Goal: Complete application form

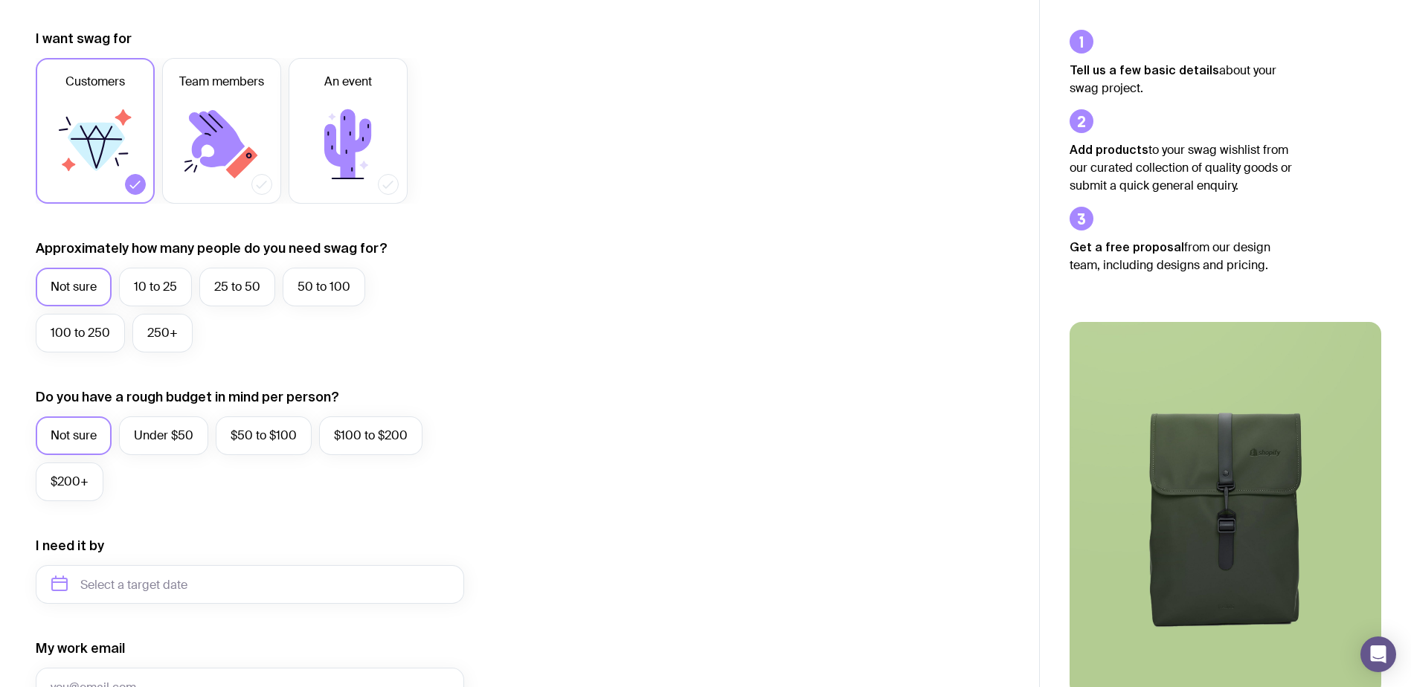
scroll to position [223, 0]
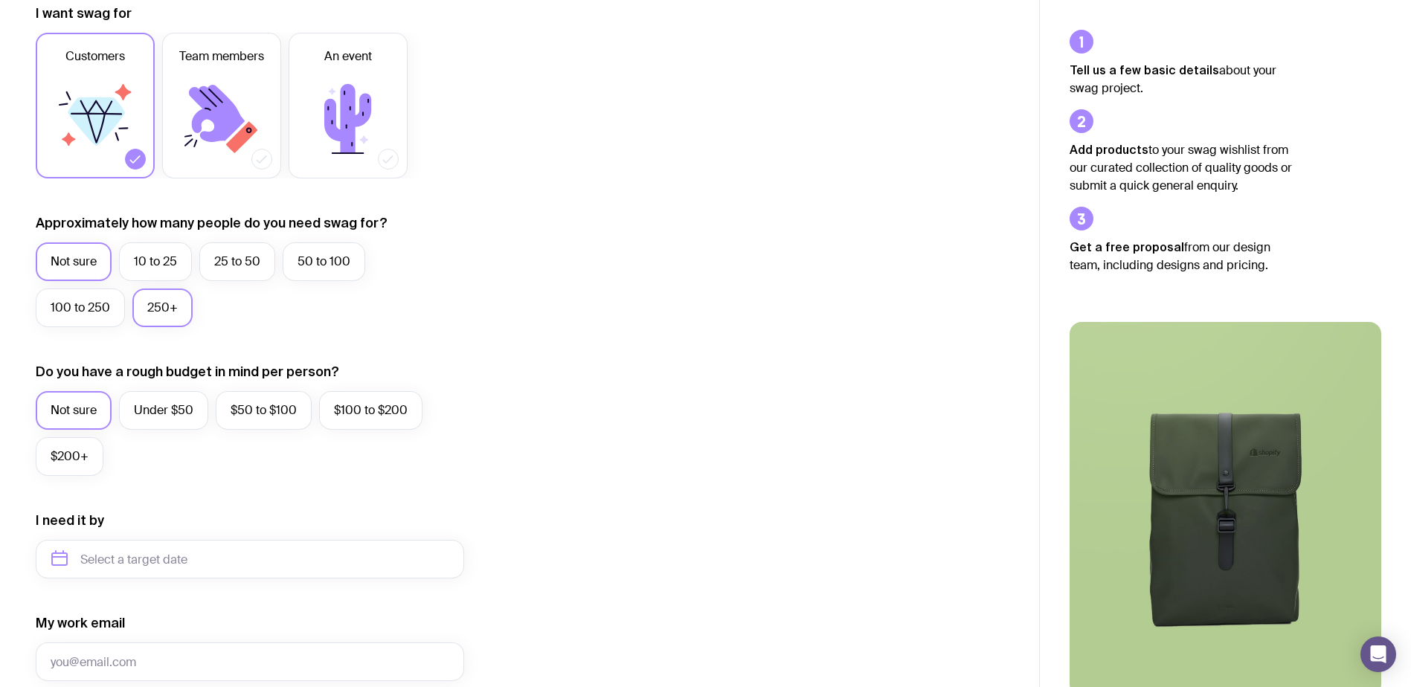
click at [148, 313] on label "250+" at bounding box center [162, 308] width 60 height 39
click at [0, 0] on input "250+" at bounding box center [0, 0] width 0 height 0
click at [151, 406] on label "Under $50" at bounding box center [163, 410] width 89 height 39
click at [0, 0] on input "Under $50" at bounding box center [0, 0] width 0 height 0
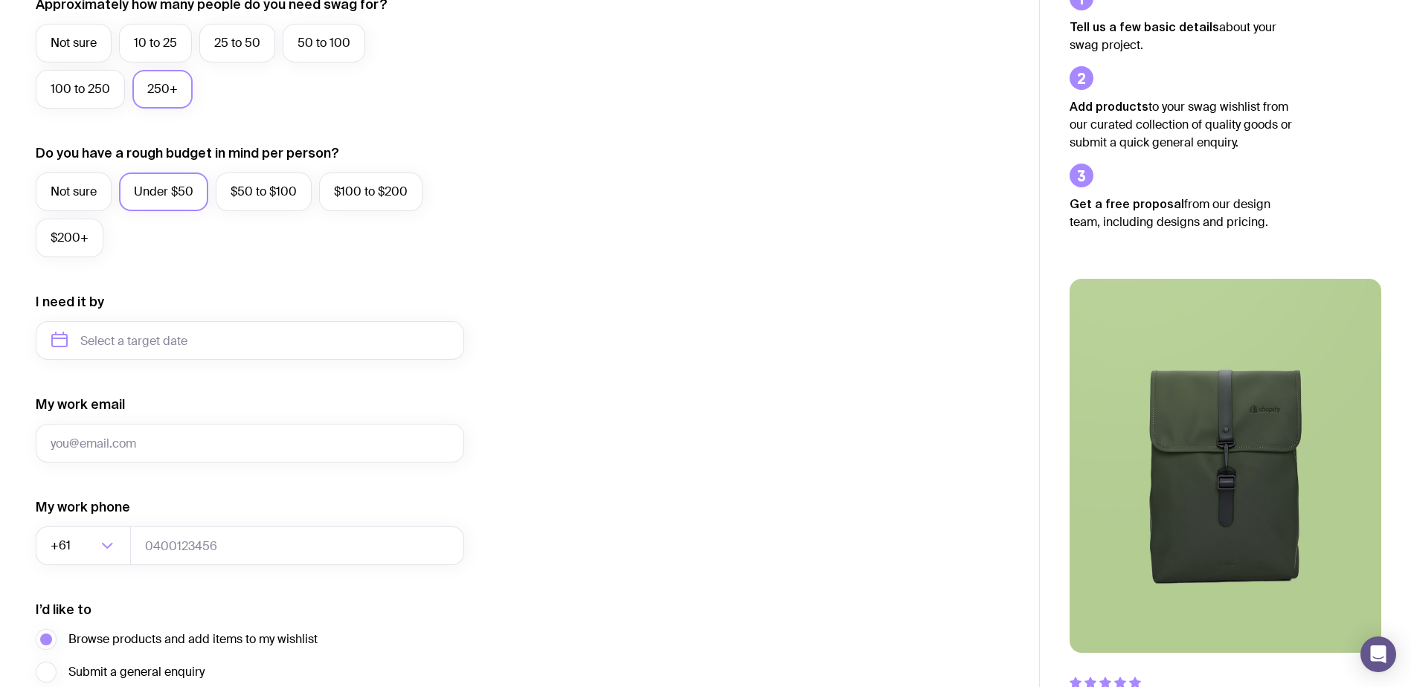
scroll to position [446, 0]
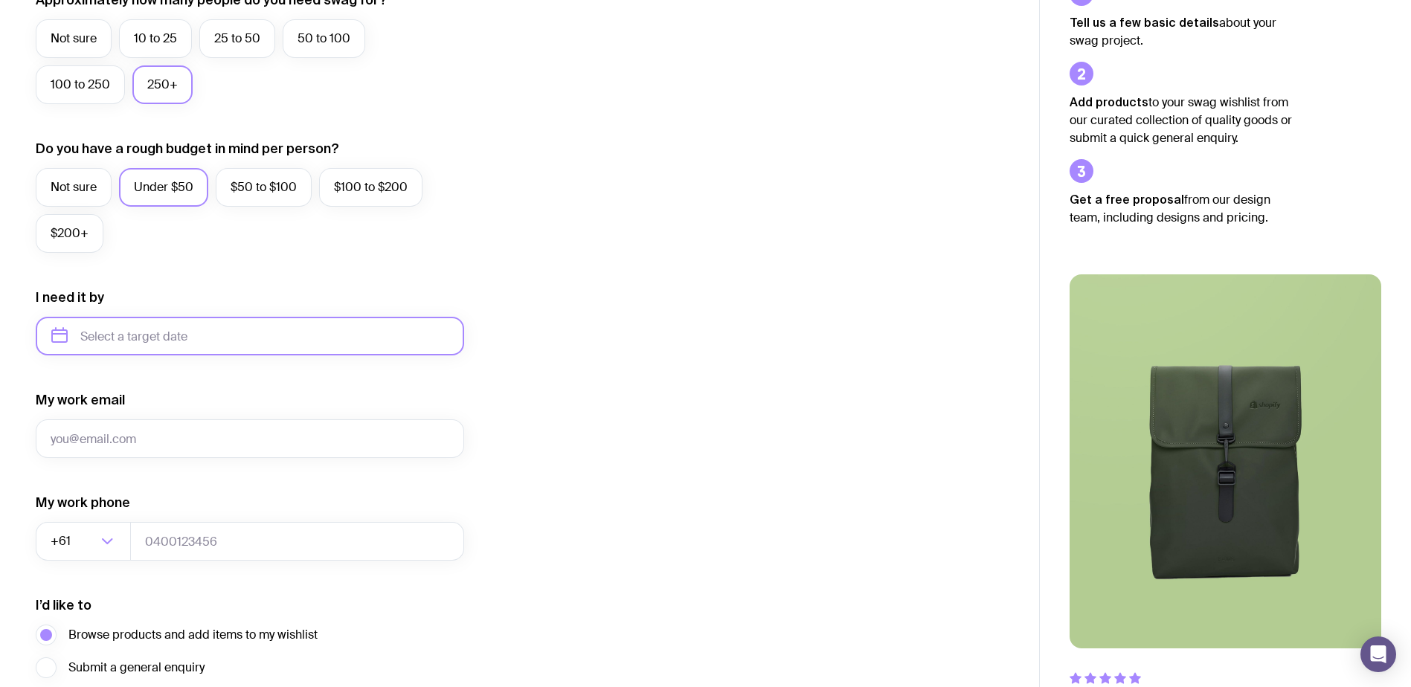
click at [146, 339] on input "text" at bounding box center [250, 336] width 428 height 39
click at [97, 504] on button "Sep" at bounding box center [70, 519] width 54 height 30
type input "[DATE]"
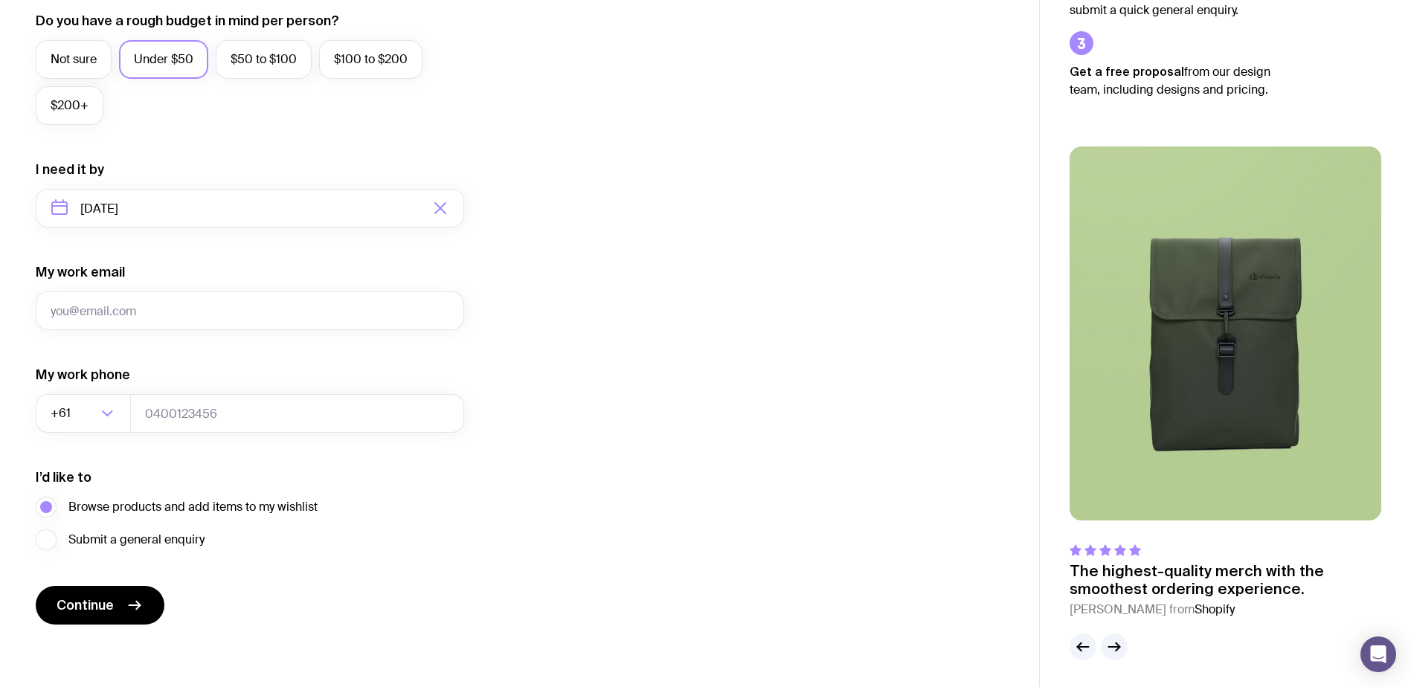
scroll to position [577, 0]
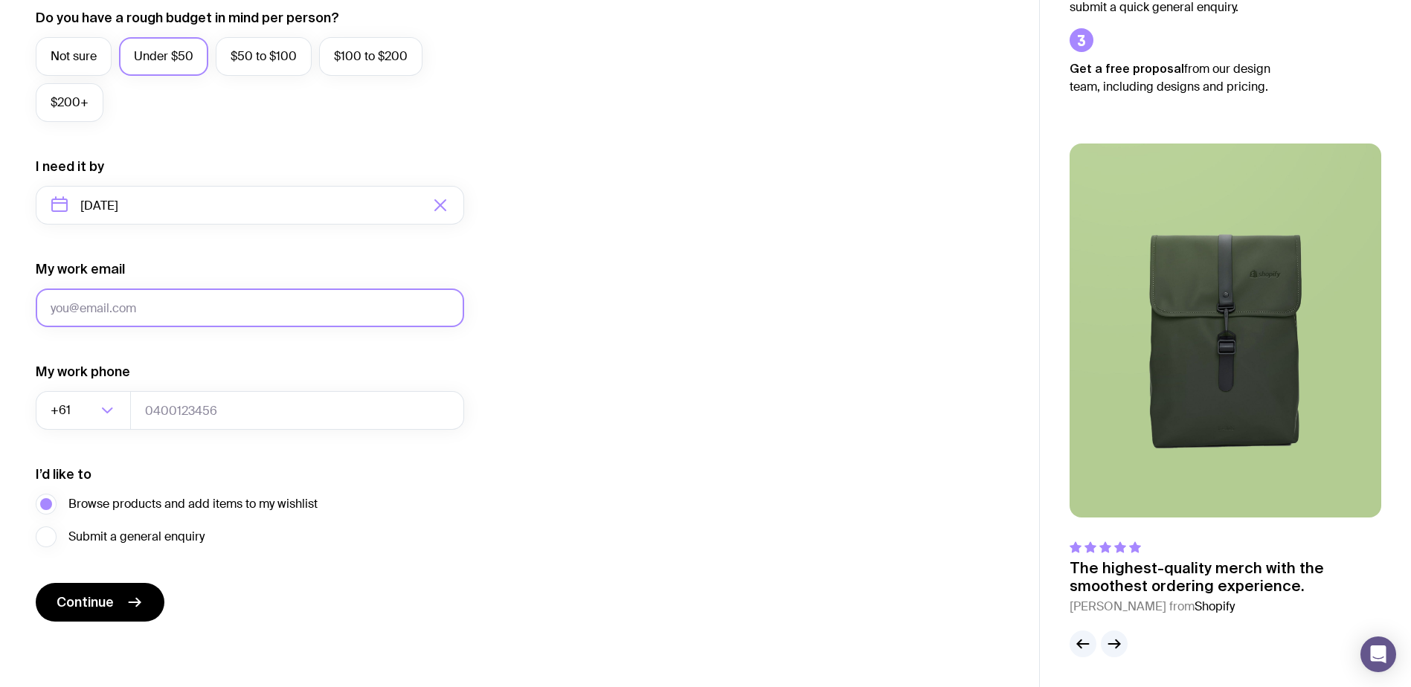
click at [156, 297] on input "My work email" at bounding box center [250, 308] width 428 height 39
type input "[EMAIL_ADDRESS][DOMAIN_NAME]"
click at [186, 403] on input "tel" at bounding box center [297, 410] width 334 height 39
type input "0425772600"
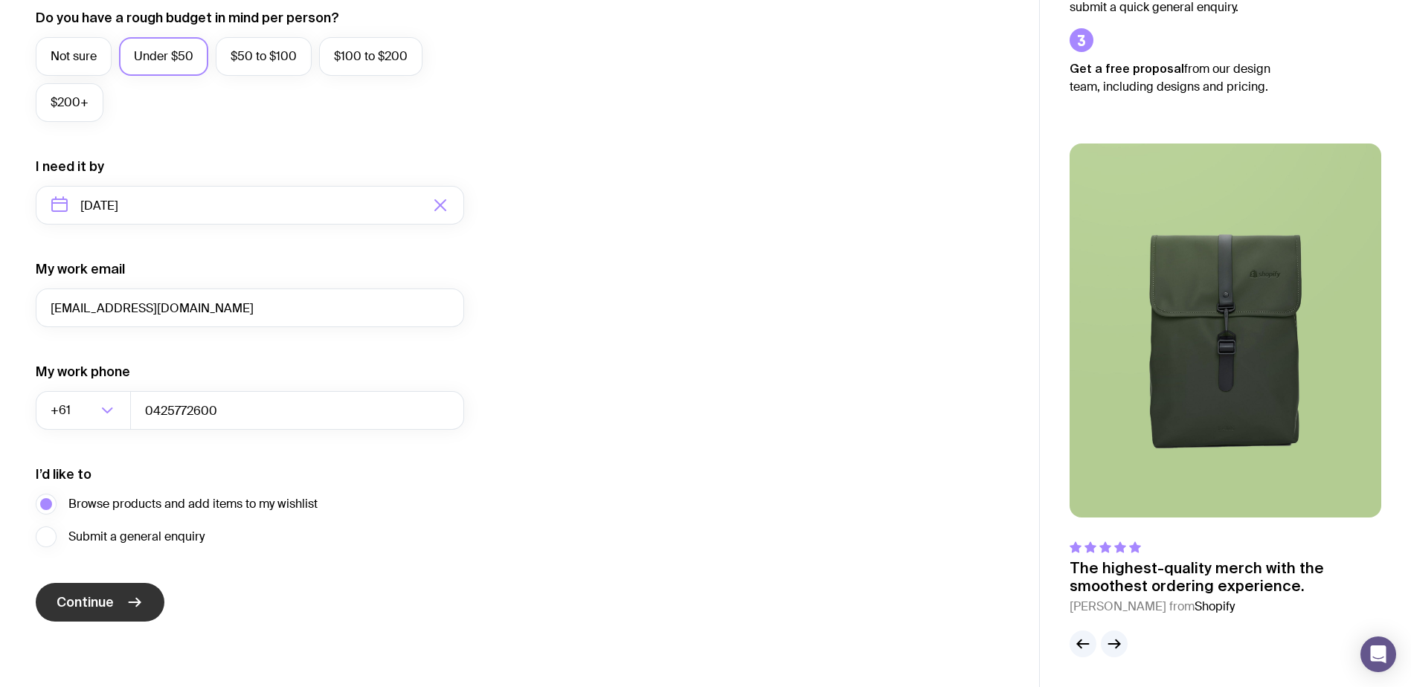
click at [120, 599] on button "Continue" at bounding box center [100, 602] width 129 height 39
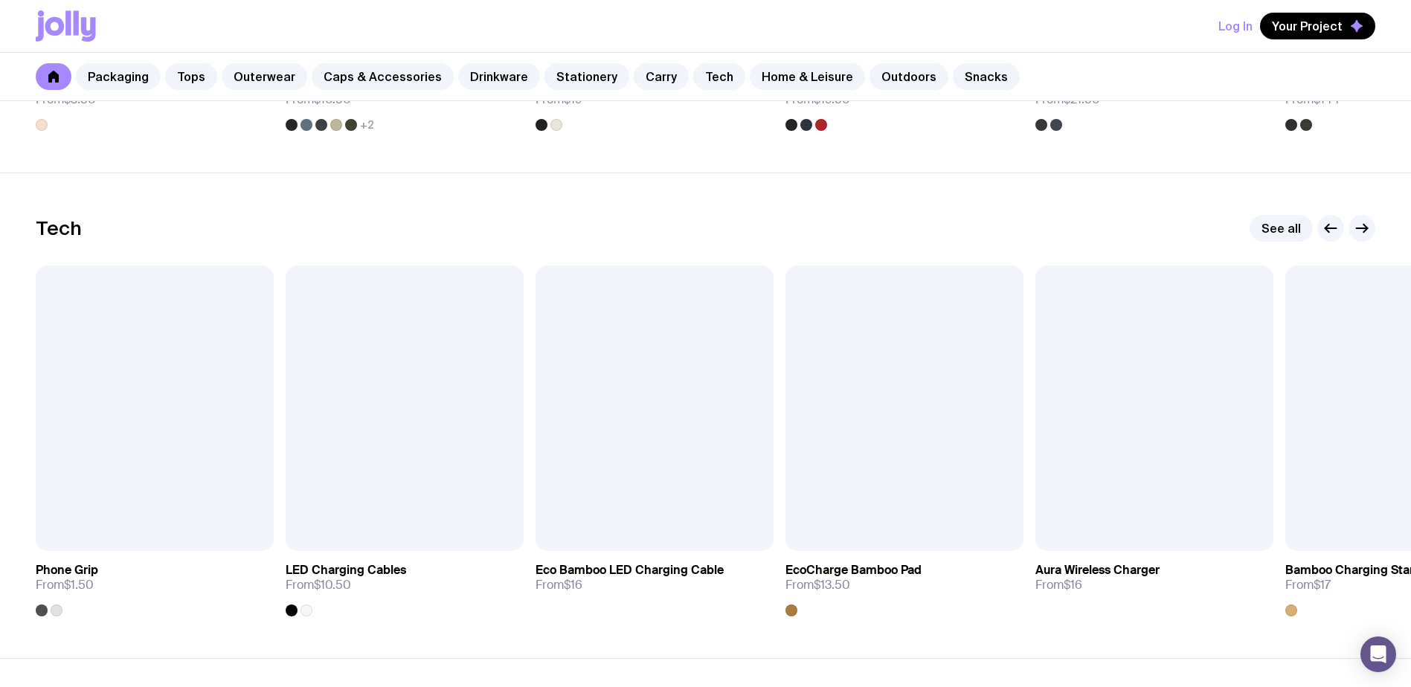
scroll to position [3569, 0]
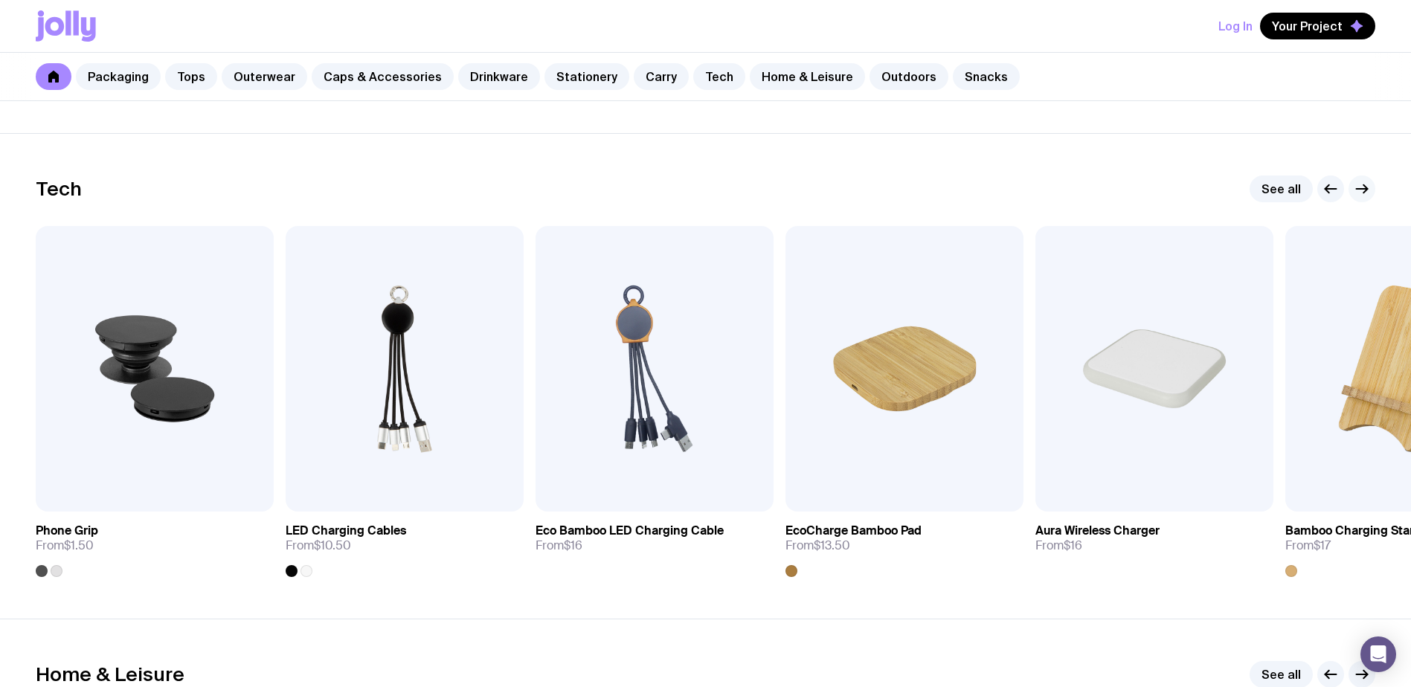
click at [1362, 191] on icon "button" at bounding box center [1362, 189] width 18 height 18
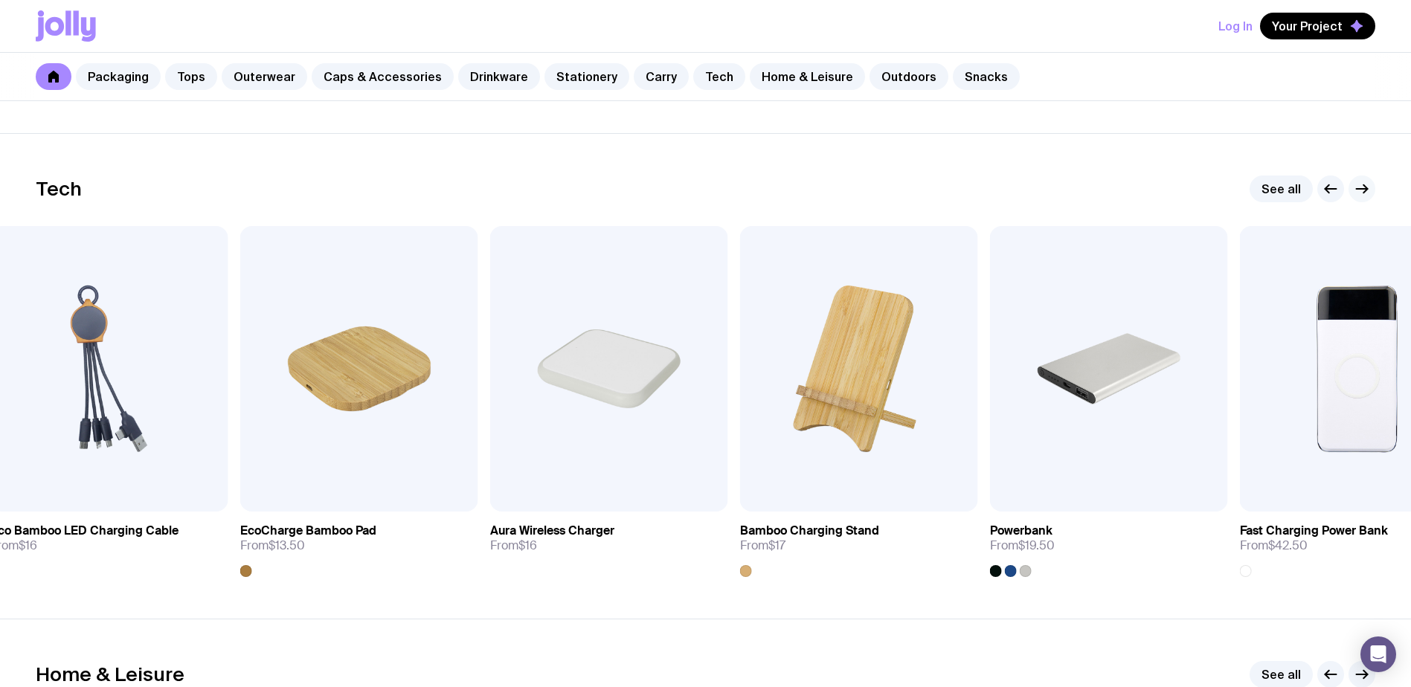
click at [1361, 191] on icon "button" at bounding box center [1362, 189] width 18 height 18
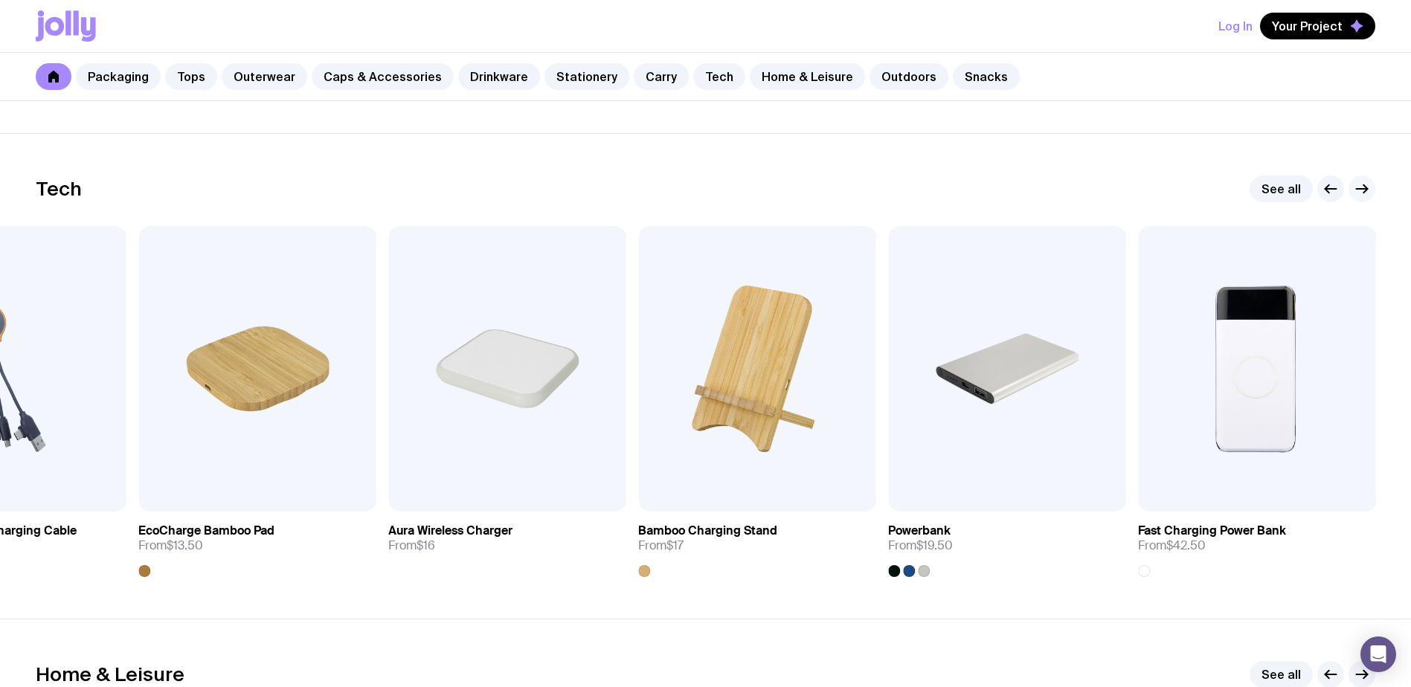
click at [1361, 191] on icon "button" at bounding box center [1362, 189] width 18 height 18
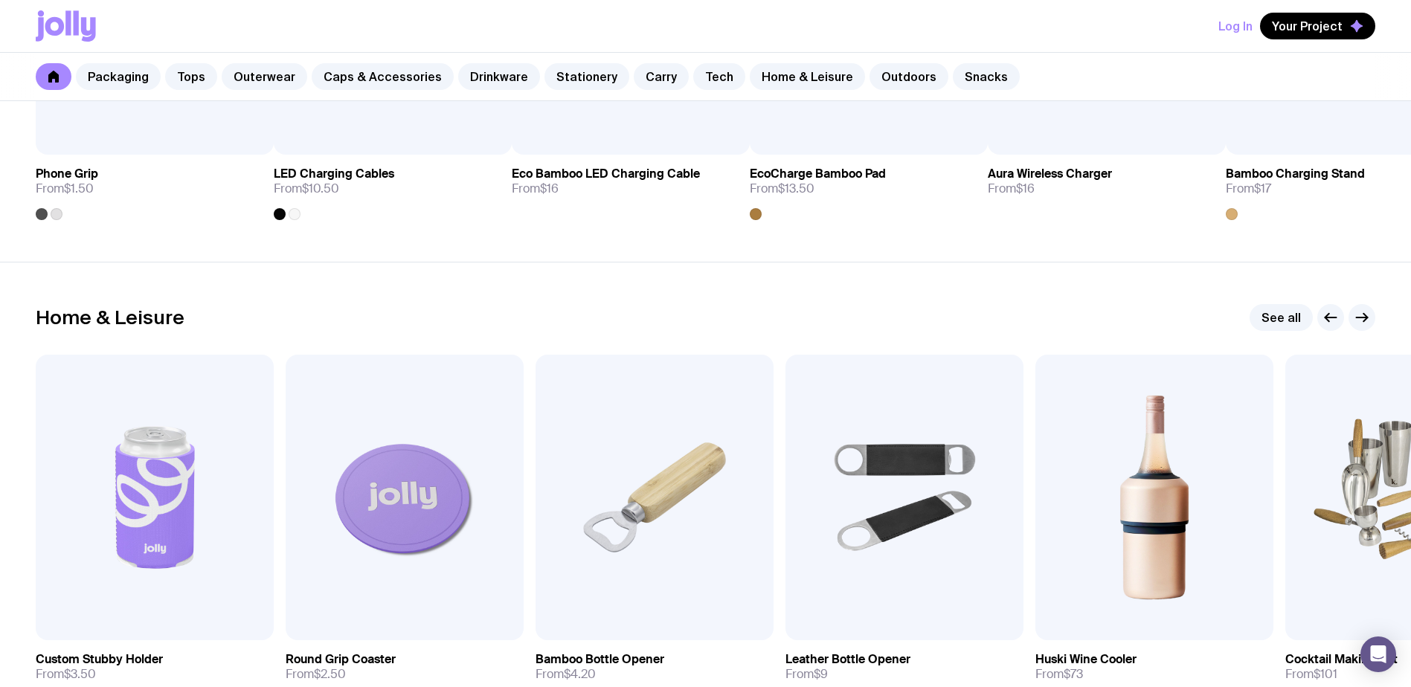
scroll to position [3941, 0]
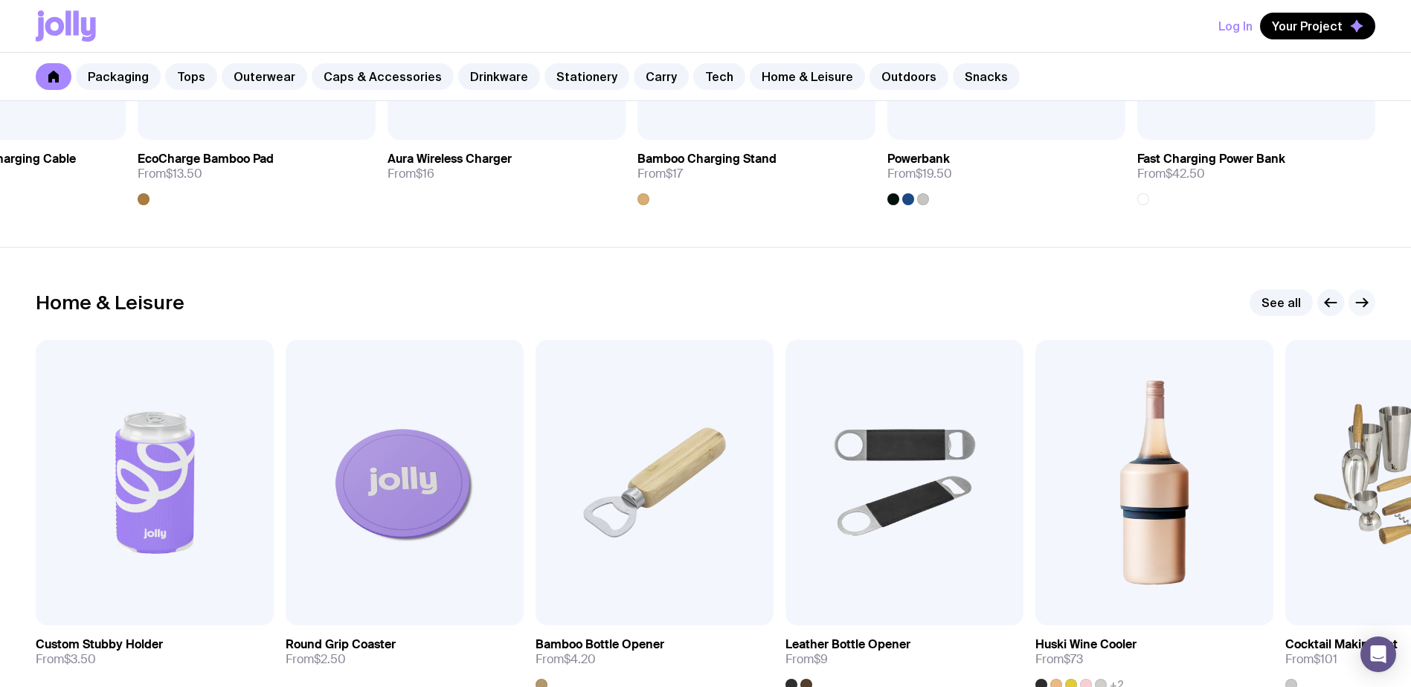
click at [1365, 300] on icon "button" at bounding box center [1362, 303] width 18 height 18
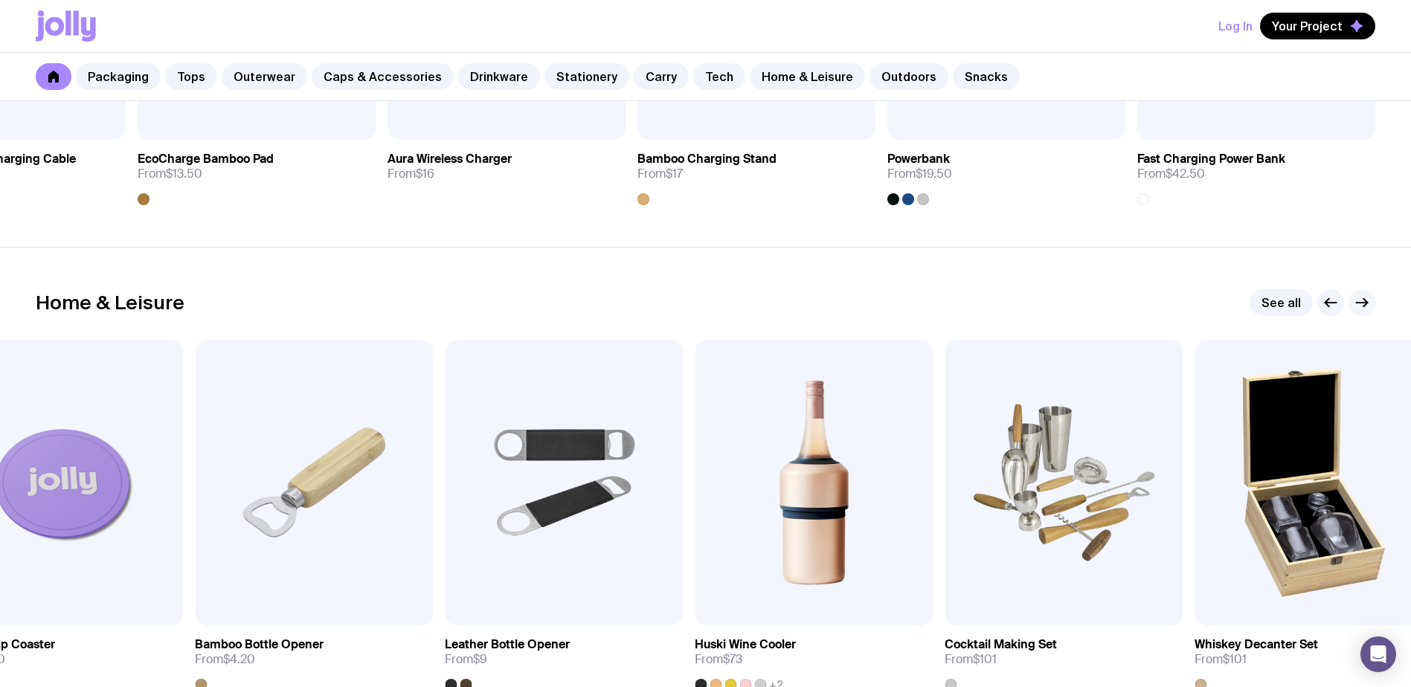
click at [1366, 299] on icon "button" at bounding box center [1362, 303] width 18 height 18
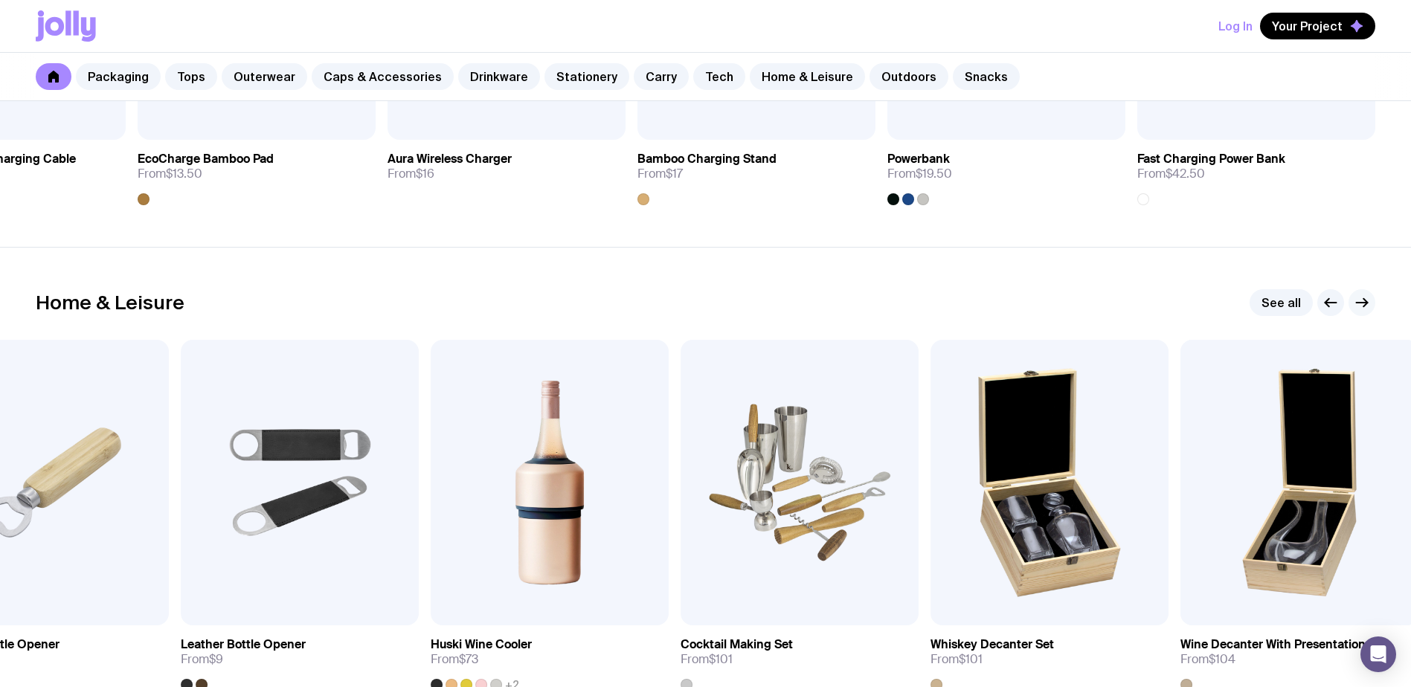
click at [1365, 299] on icon "button" at bounding box center [1362, 303] width 18 height 18
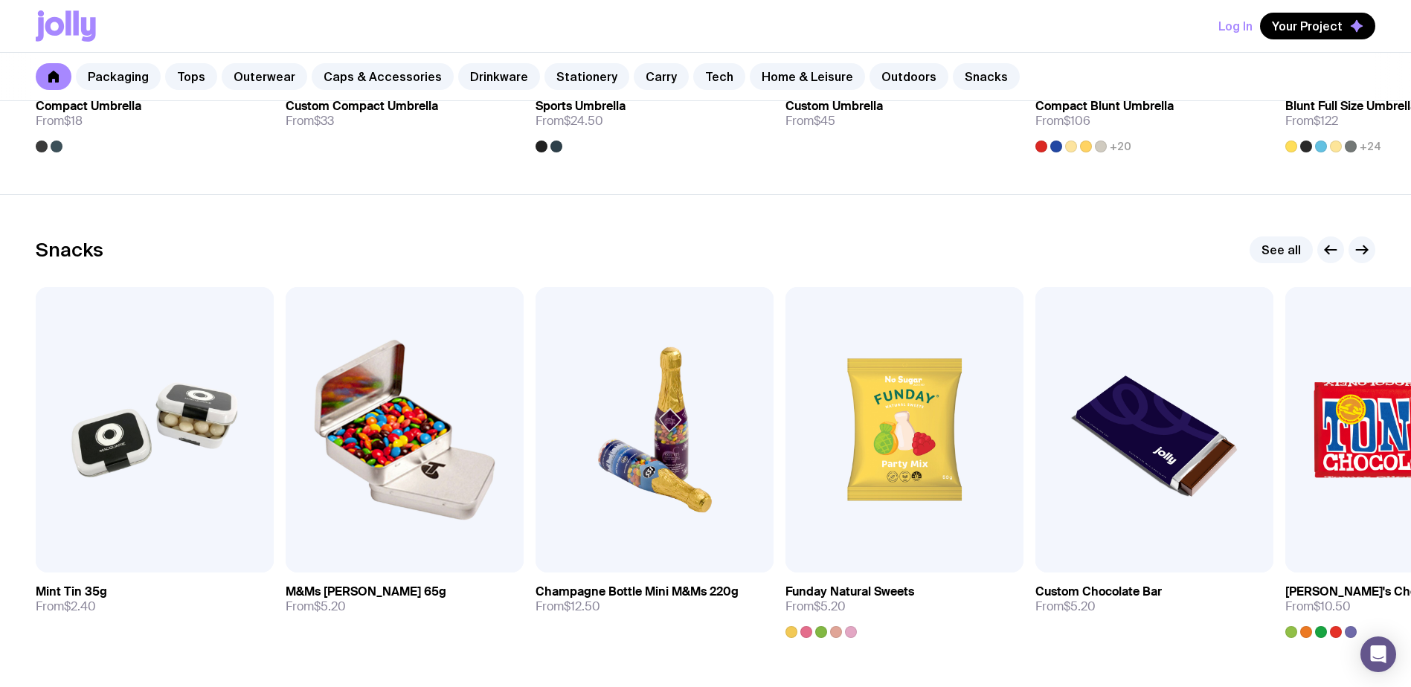
scroll to position [4982, 0]
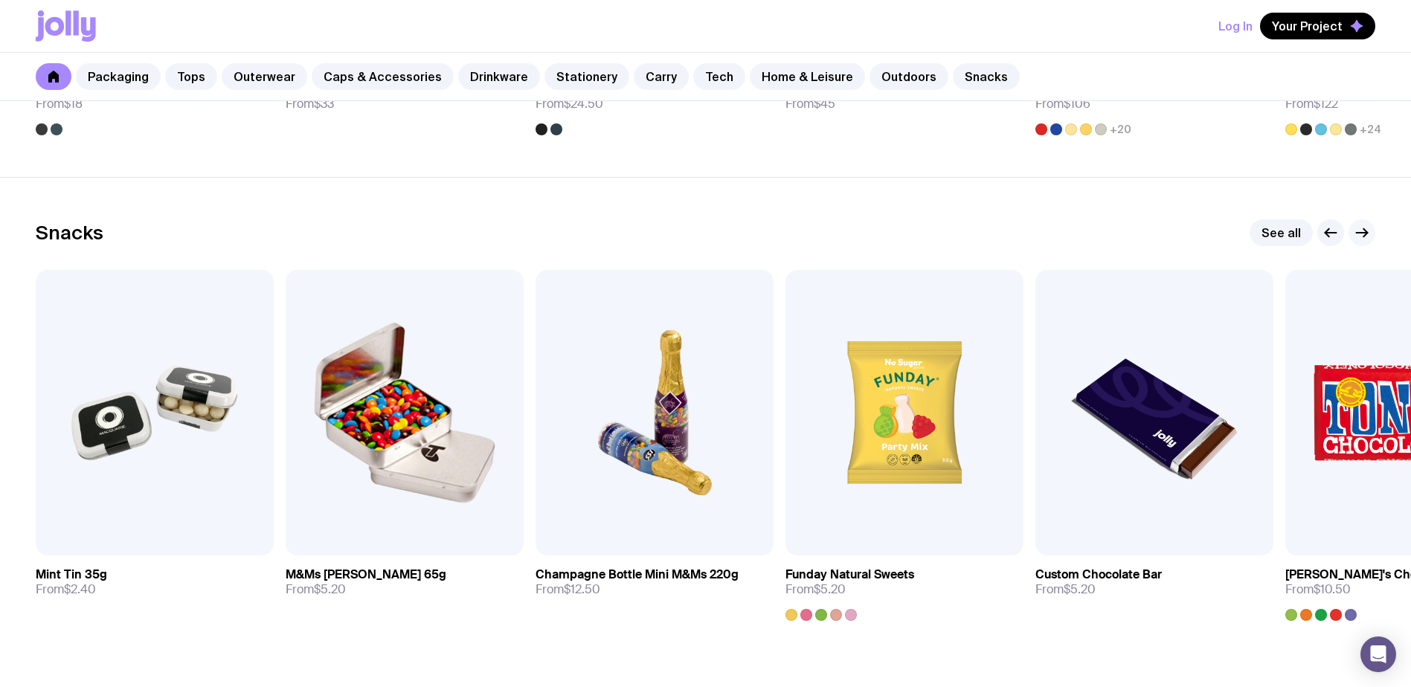
click at [1362, 231] on icon "button" at bounding box center [1362, 233] width 18 height 18
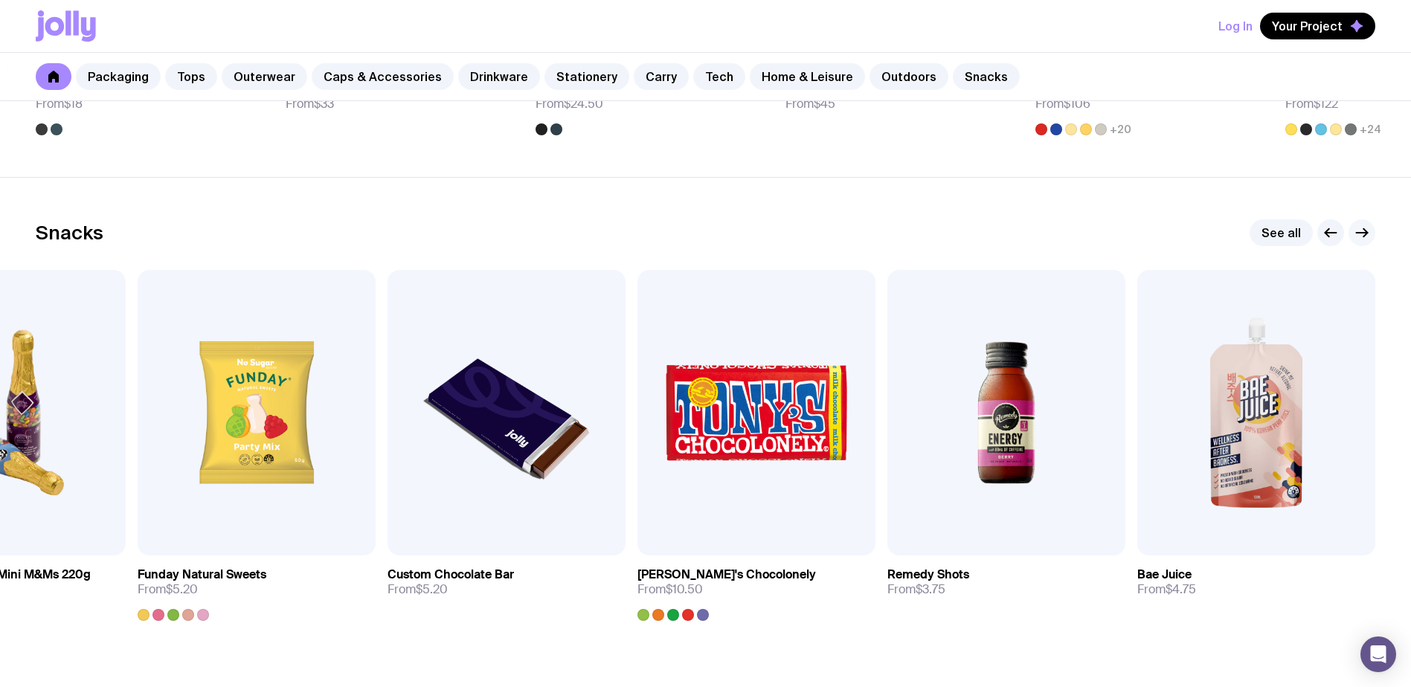
click at [1361, 231] on icon "button" at bounding box center [1362, 233] width 18 height 18
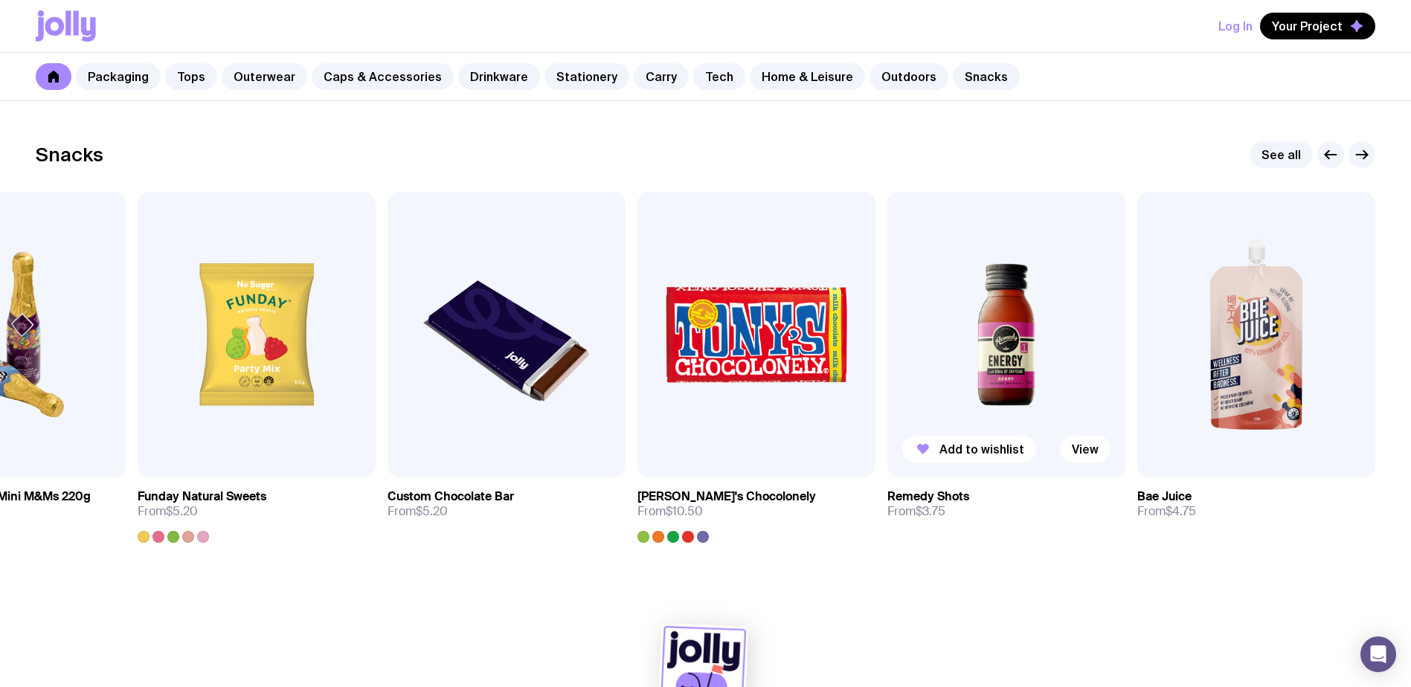
scroll to position [5121, 0]
